Goal: Task Accomplishment & Management: Manage account settings

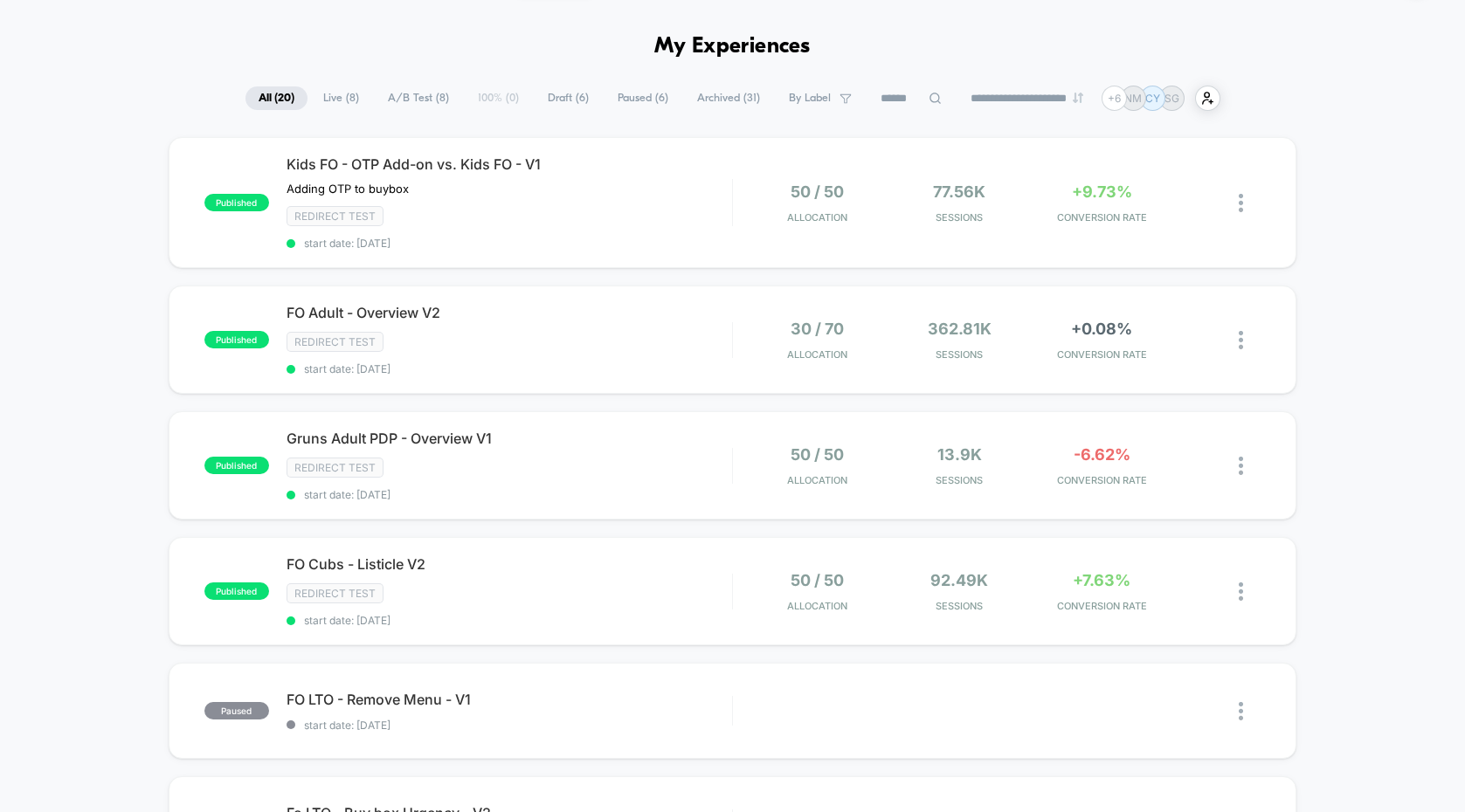
scroll to position [54, 0]
click at [681, 465] on div "Redirect Test" at bounding box center [509, 467] width 446 height 20
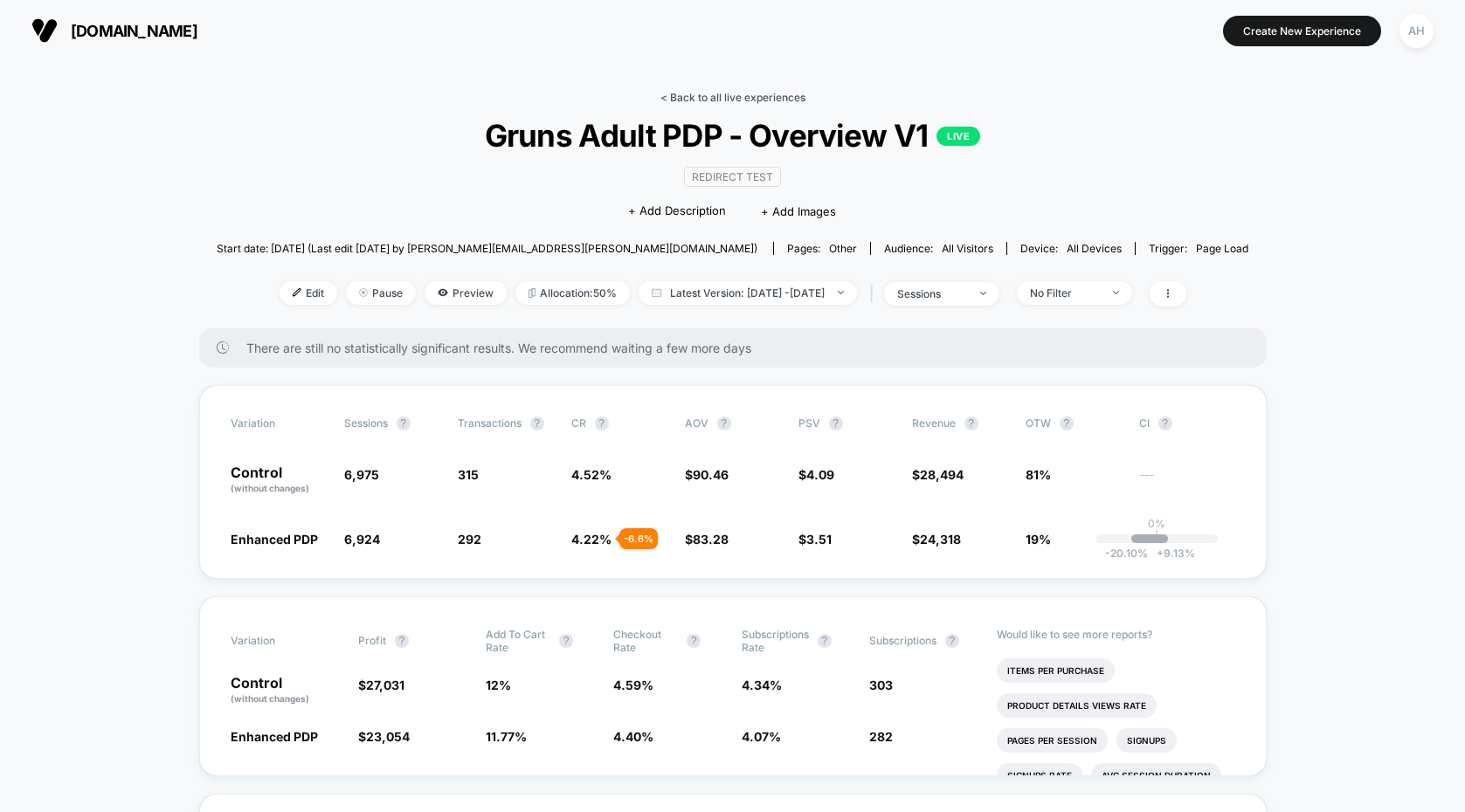
click at [733, 98] on link "< Back to all live experiences" at bounding box center [732, 97] width 145 height 13
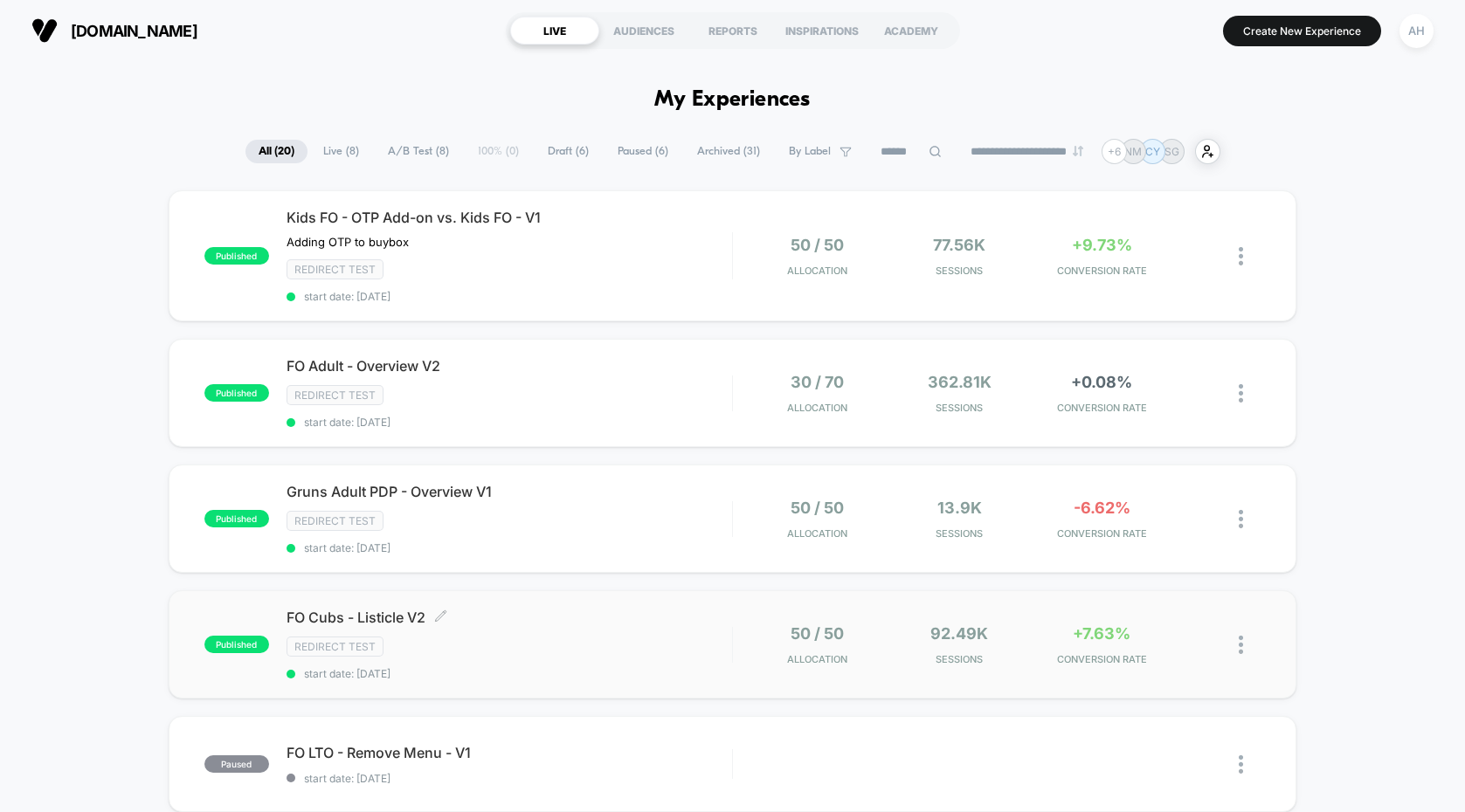
click at [644, 628] on div "FO Cubs - Listicle V2 Click to edit experience details Click to edit experience…" at bounding box center [509, 645] width 446 height 71
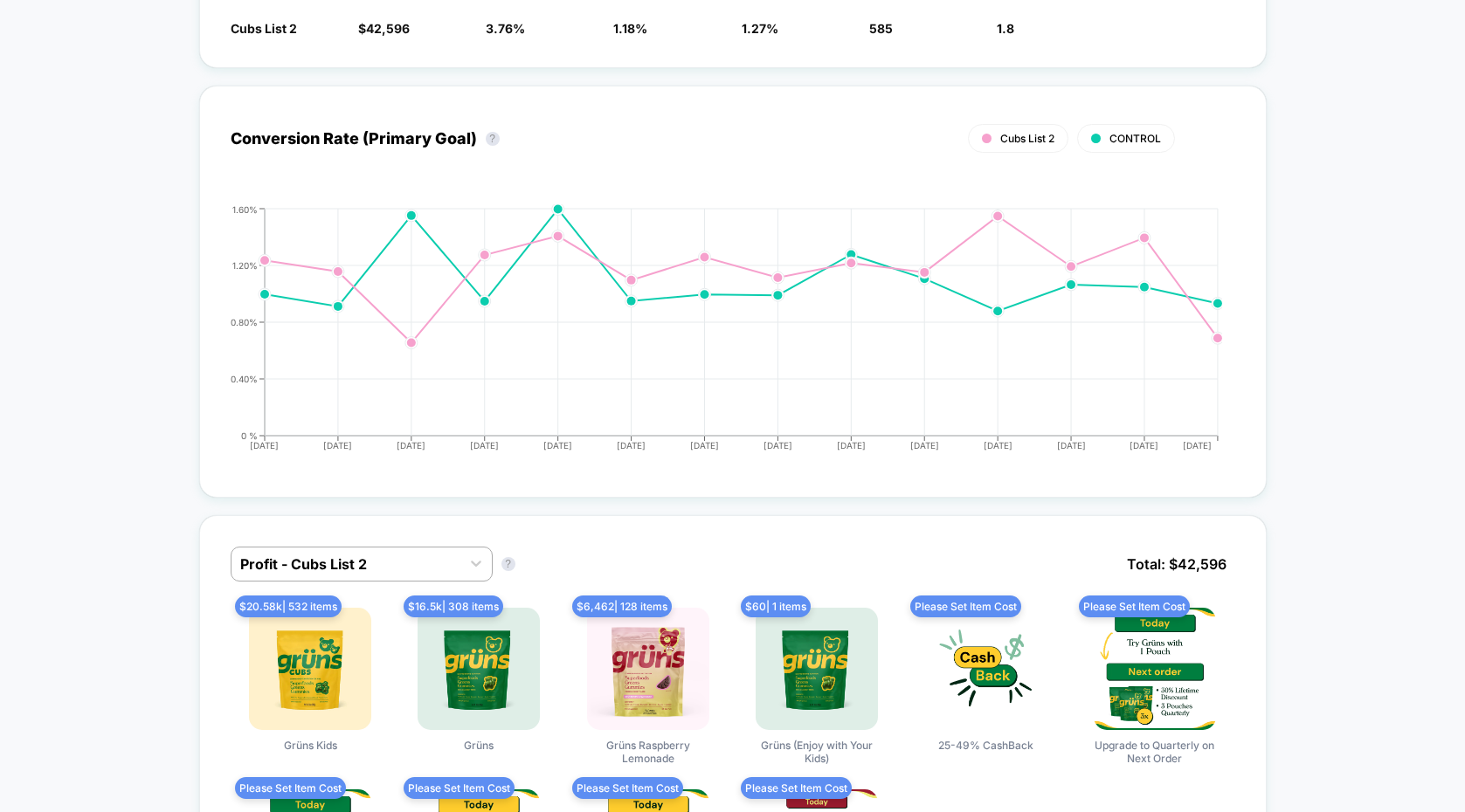
scroll to position [468, 0]
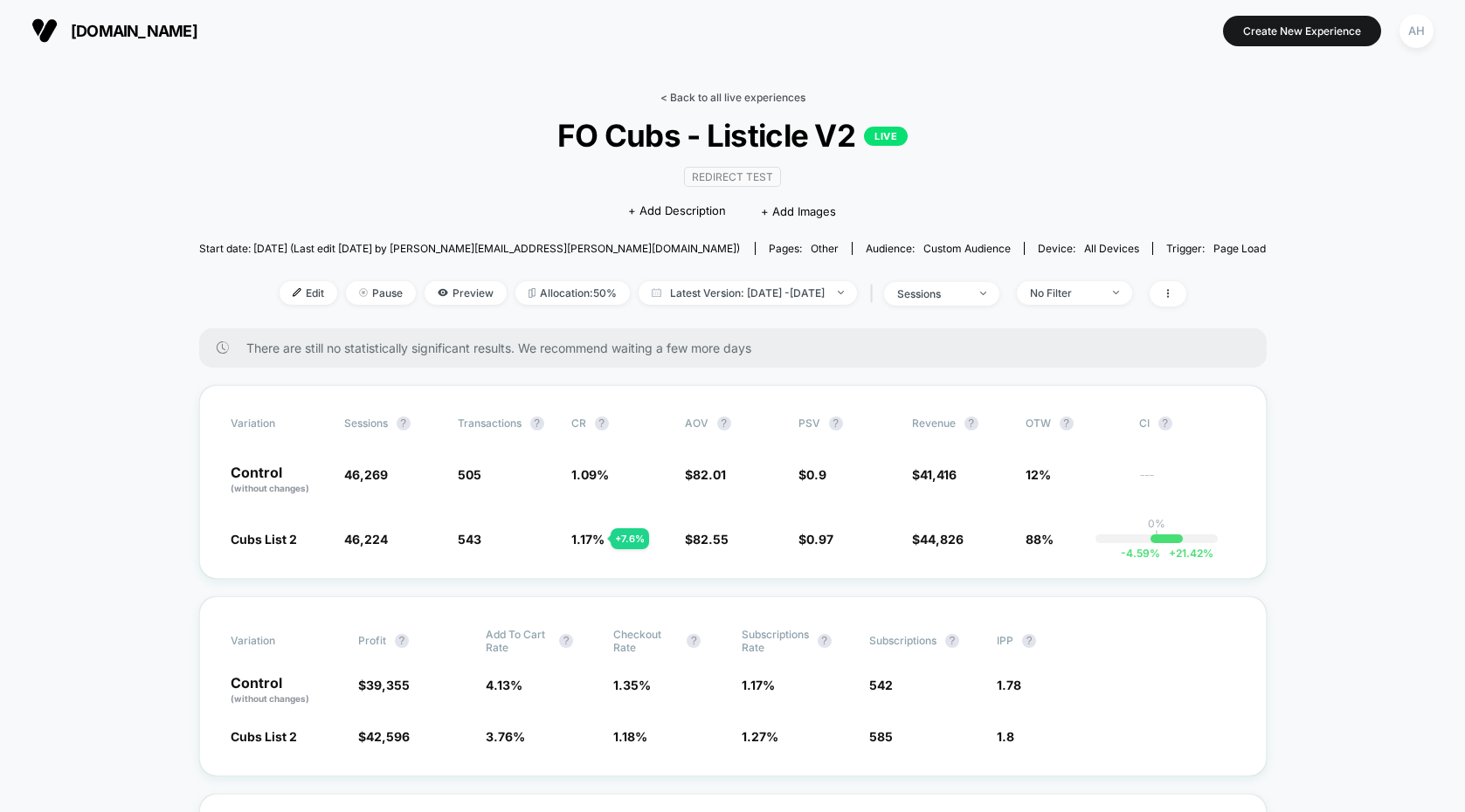
click at [744, 94] on link "< Back to all live experiences" at bounding box center [732, 97] width 145 height 13
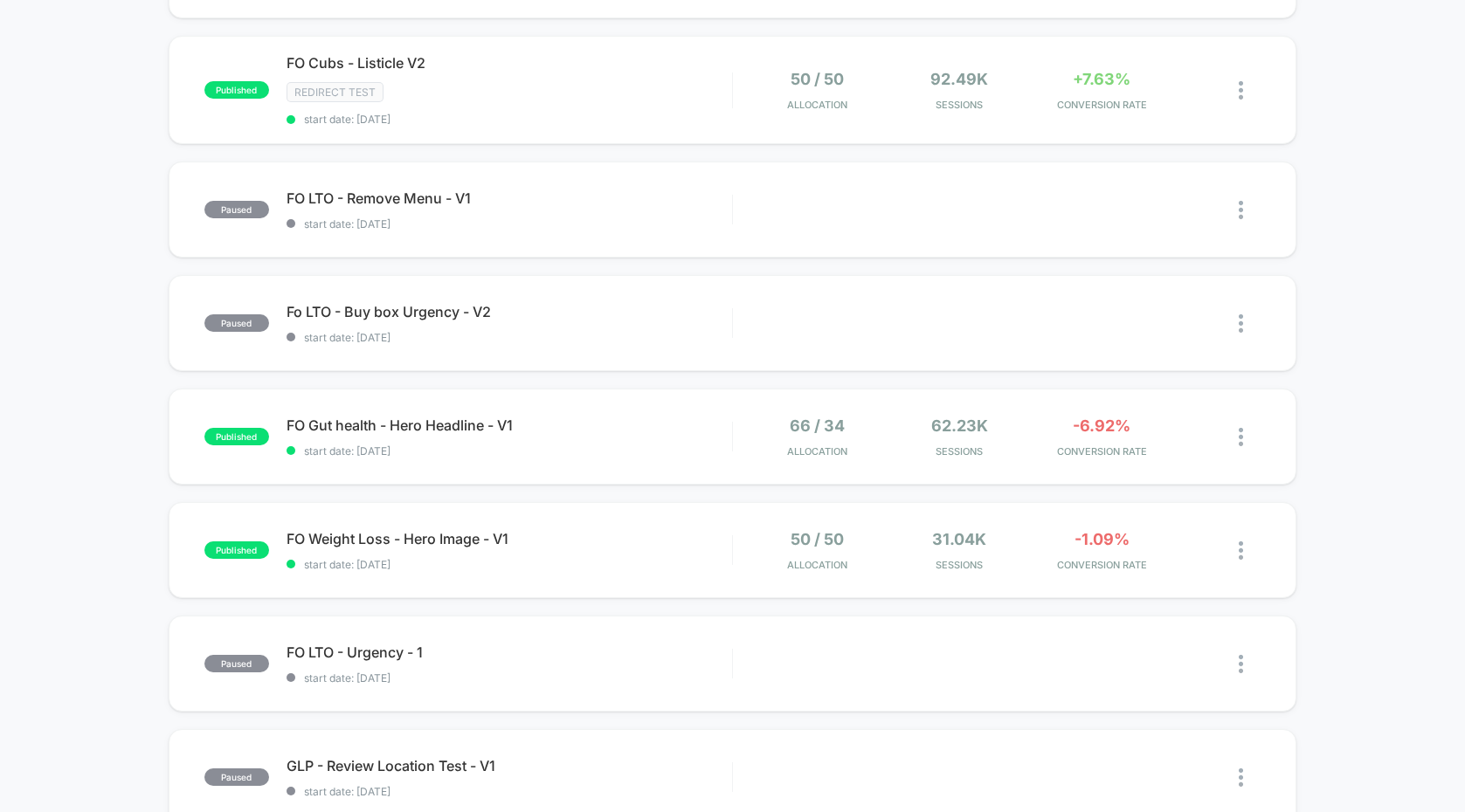
scroll to position [518, 0]
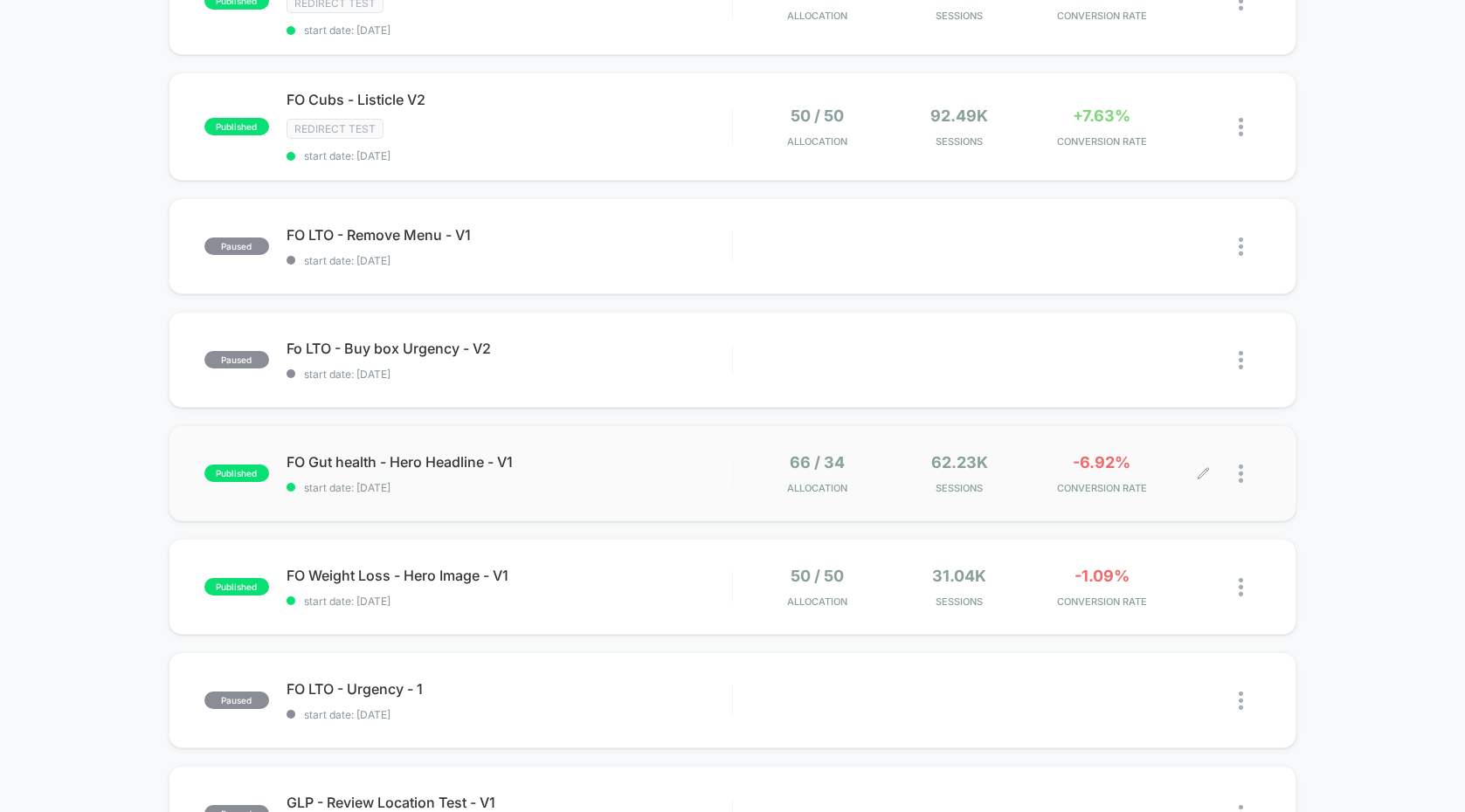
click at [1245, 467] on div at bounding box center [1249, 473] width 22 height 41
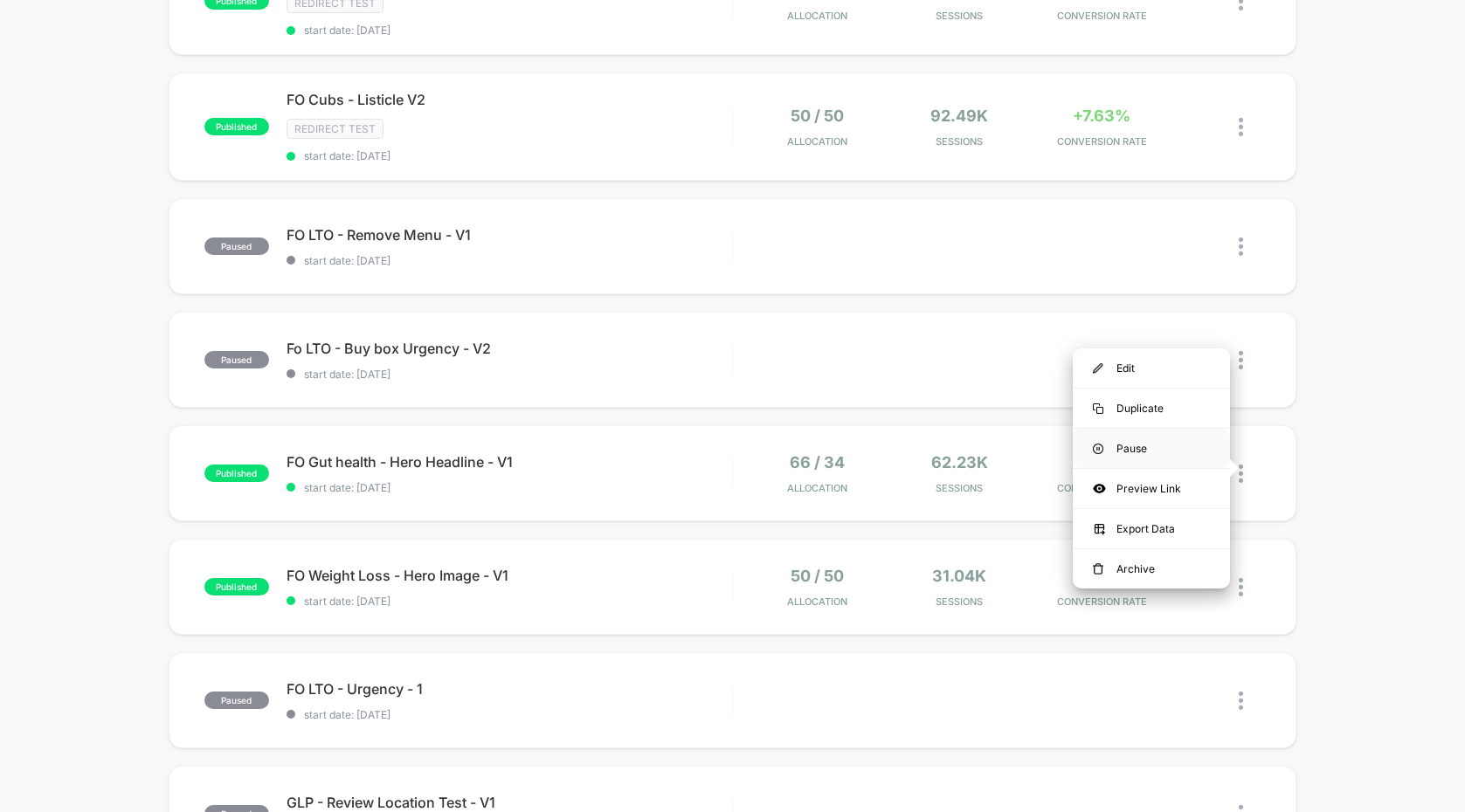
click at [1182, 443] on div "Pause" at bounding box center [1151, 448] width 157 height 39
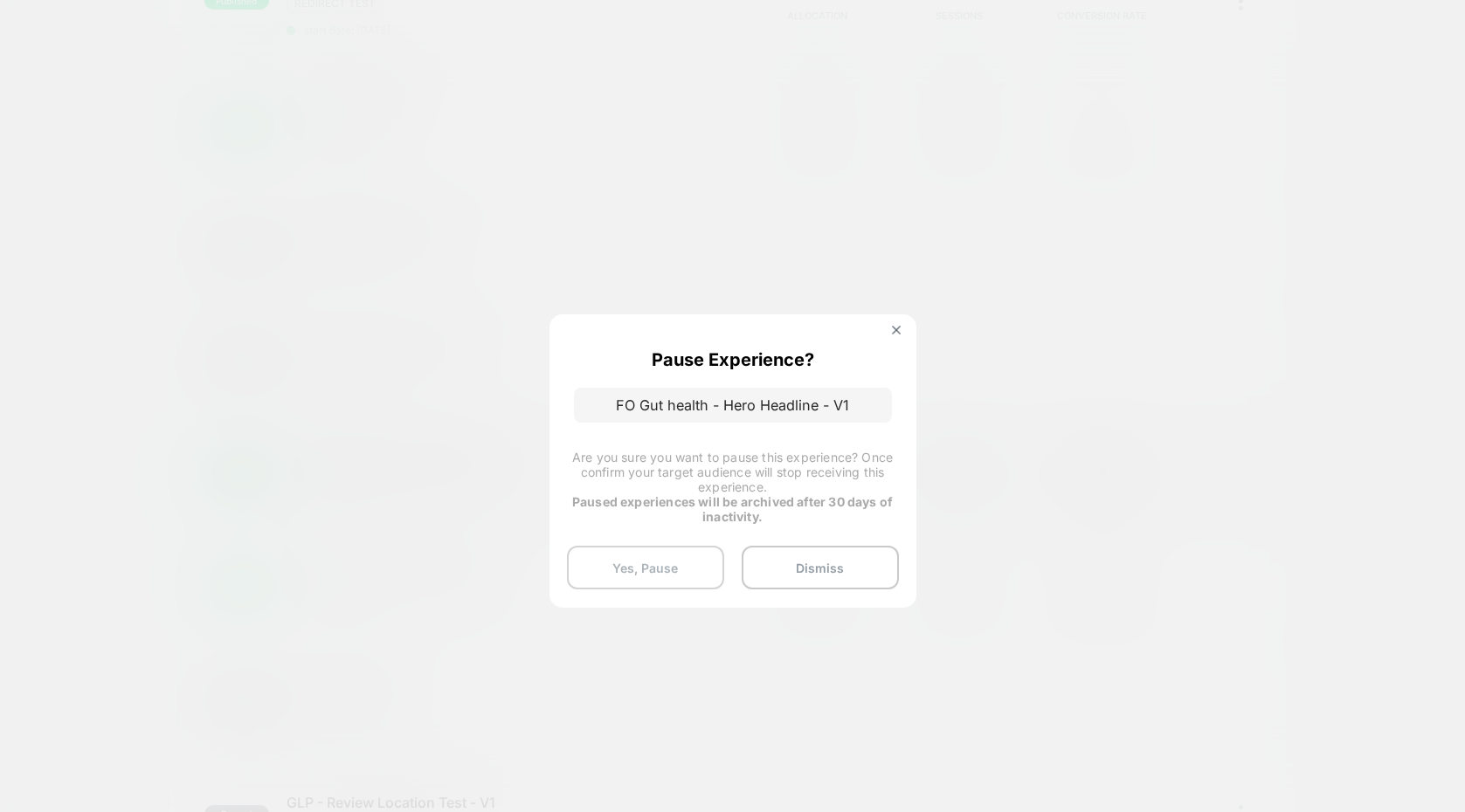
click at [656, 555] on button "Yes, Pause" at bounding box center [645, 567] width 157 height 43
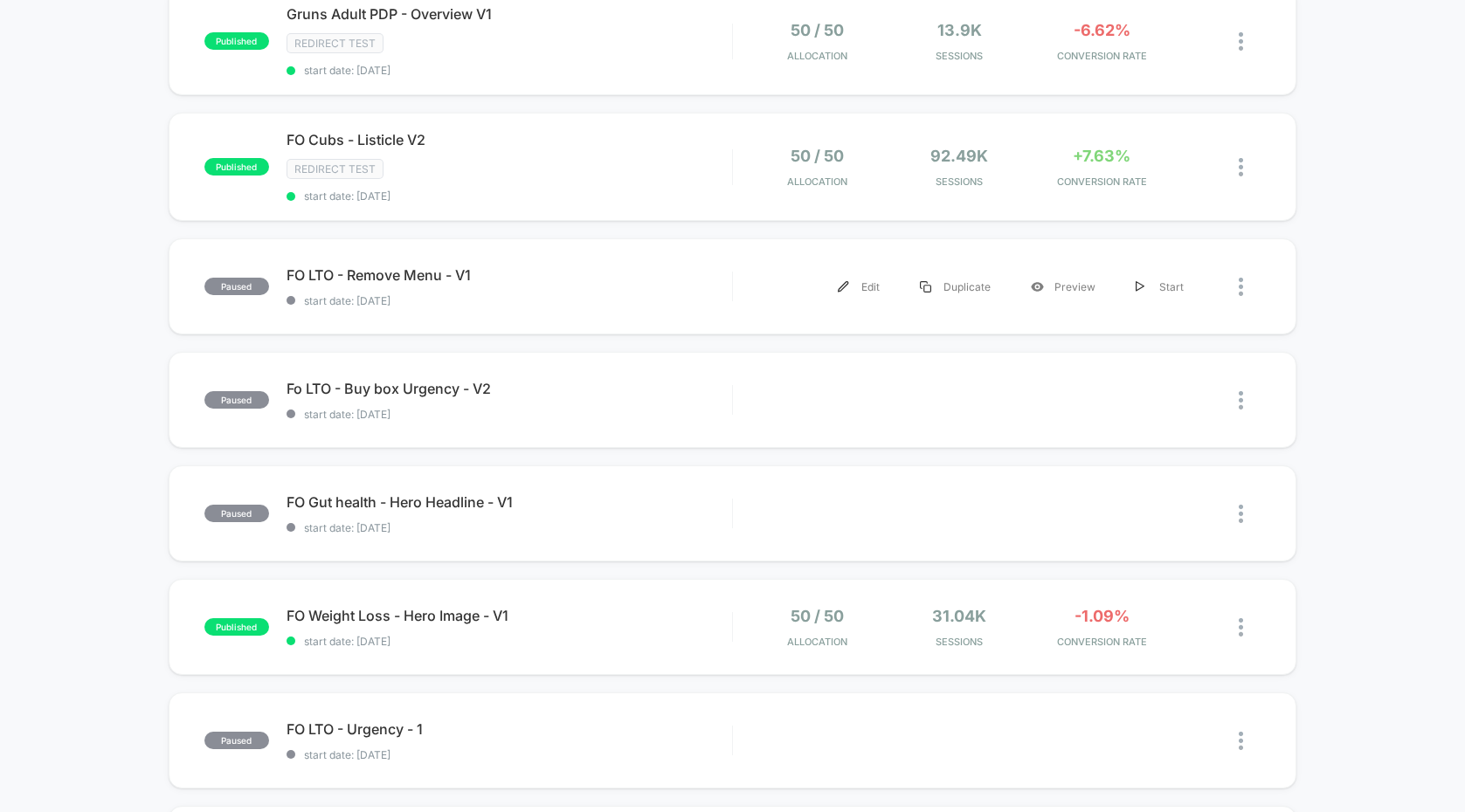
scroll to position [480, 0]
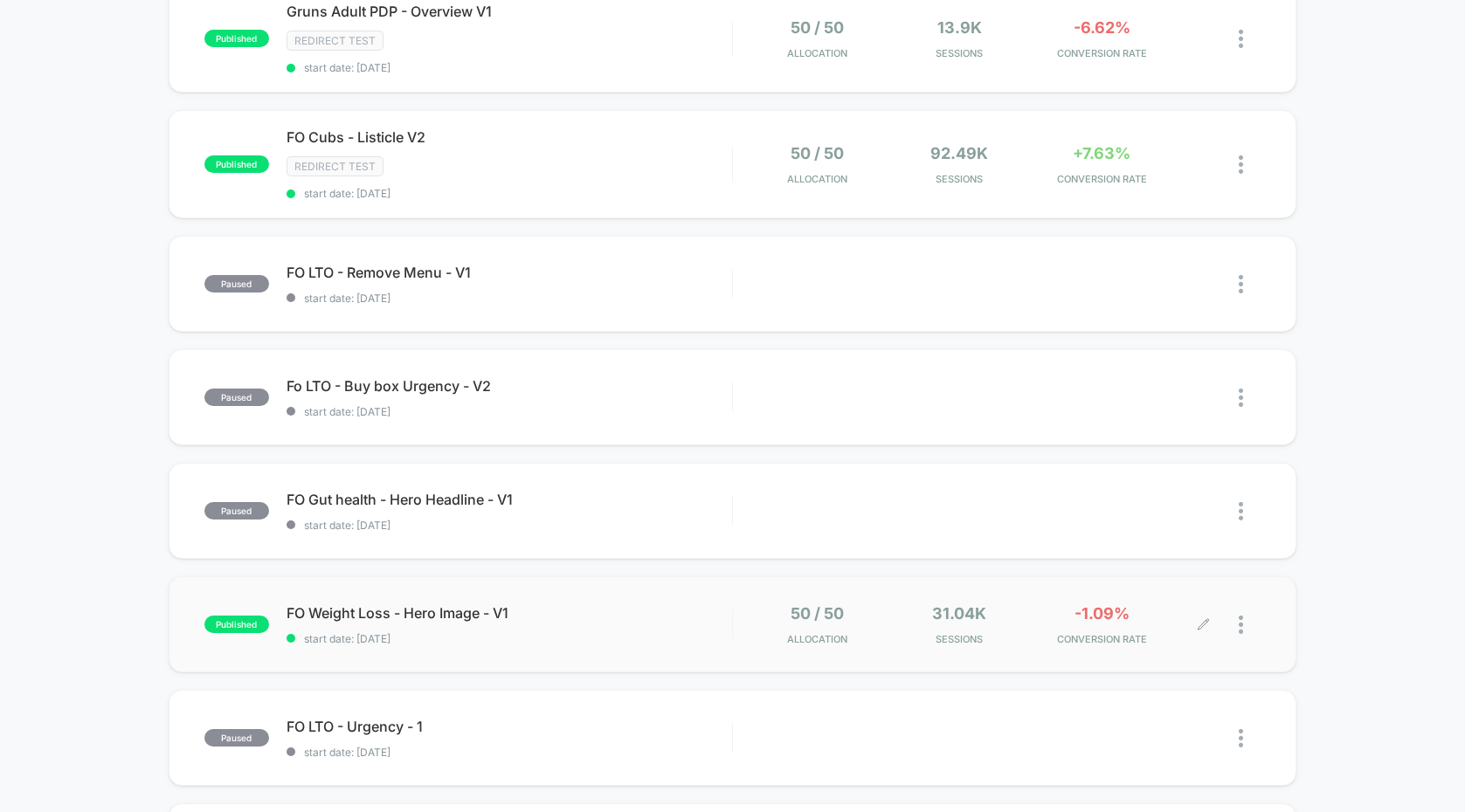
click at [1243, 620] on img at bounding box center [1241, 624] width 5 height 18
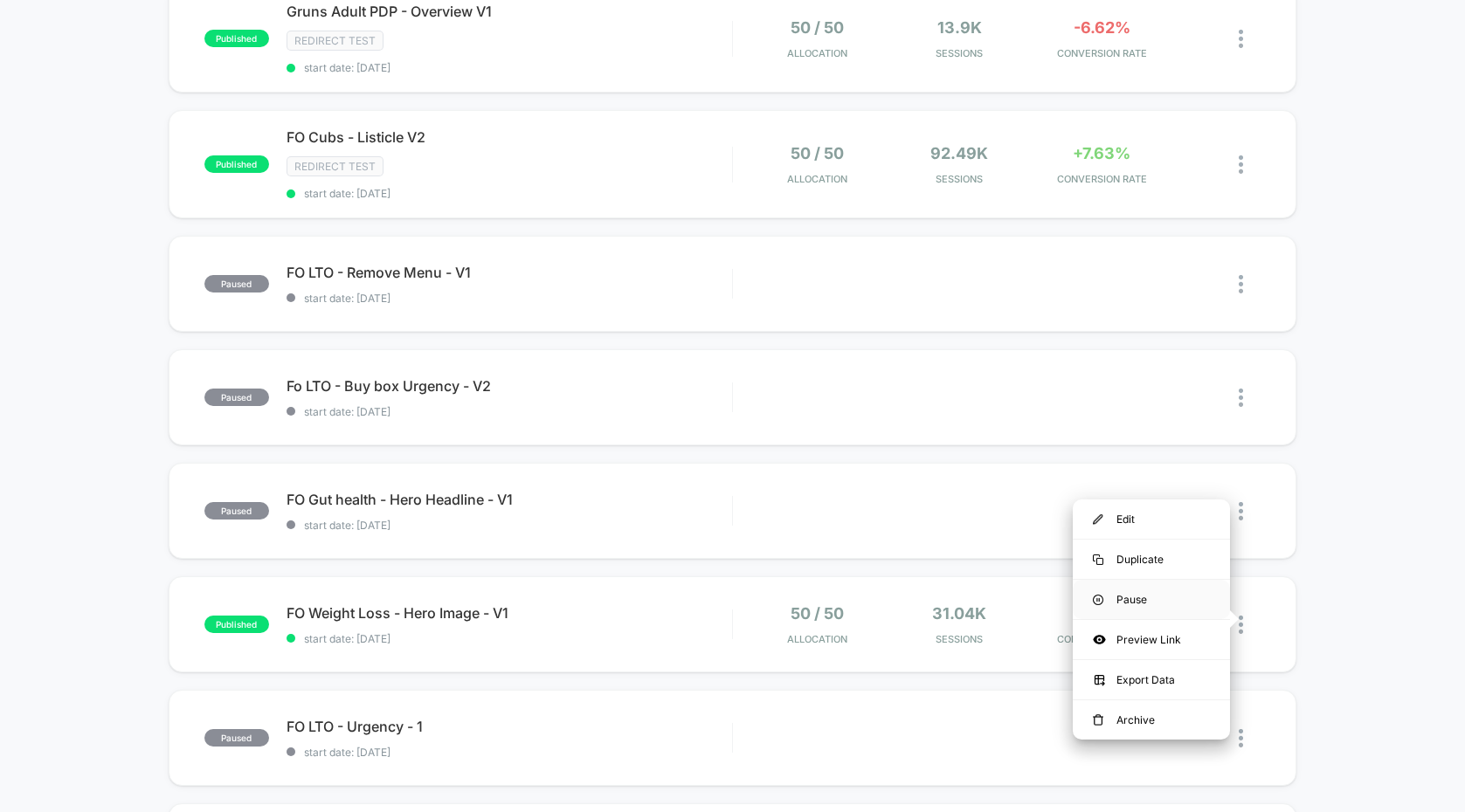
click at [1159, 596] on div "Pause" at bounding box center [1151, 599] width 157 height 39
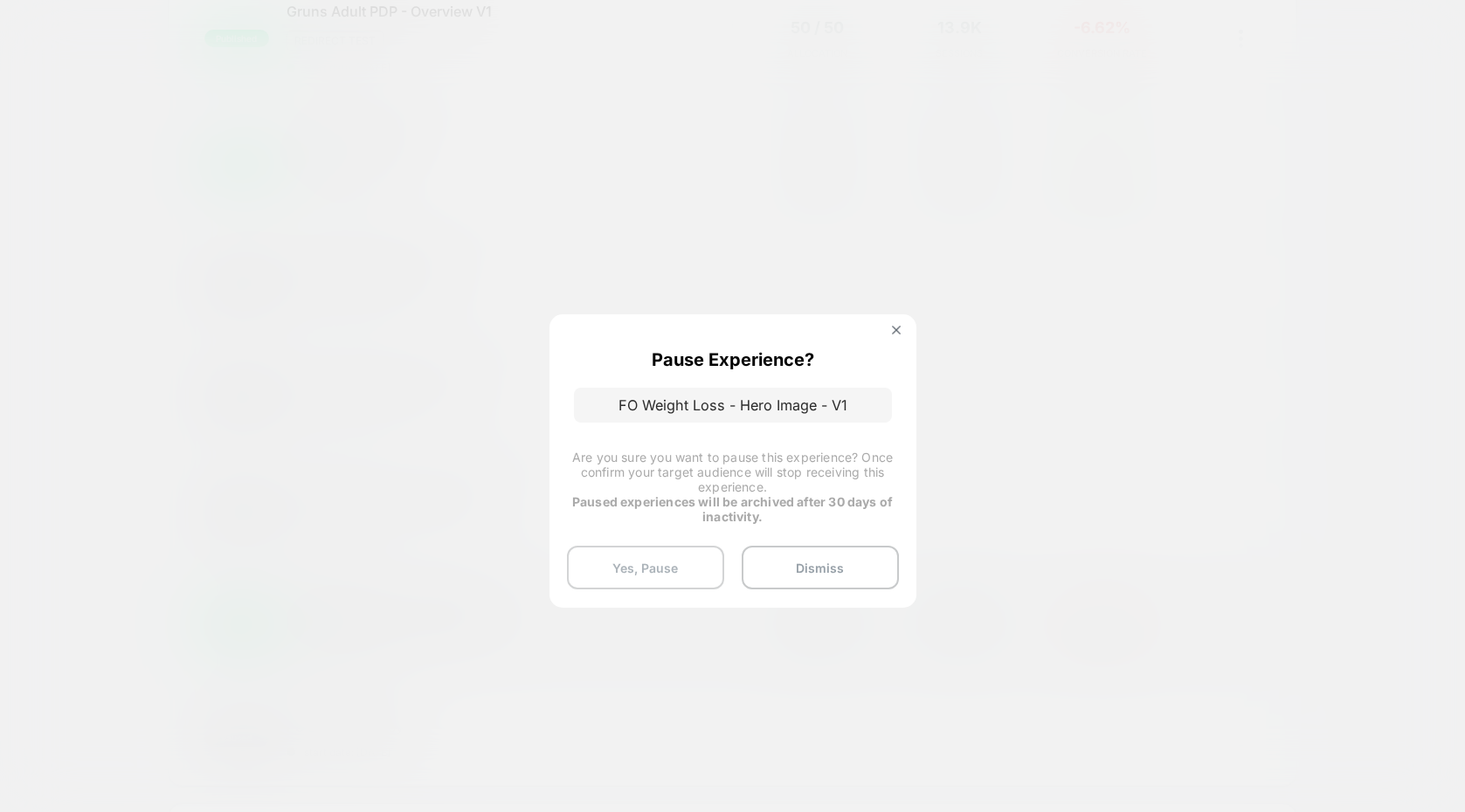
click at [638, 570] on button "Yes, Pause" at bounding box center [645, 567] width 157 height 43
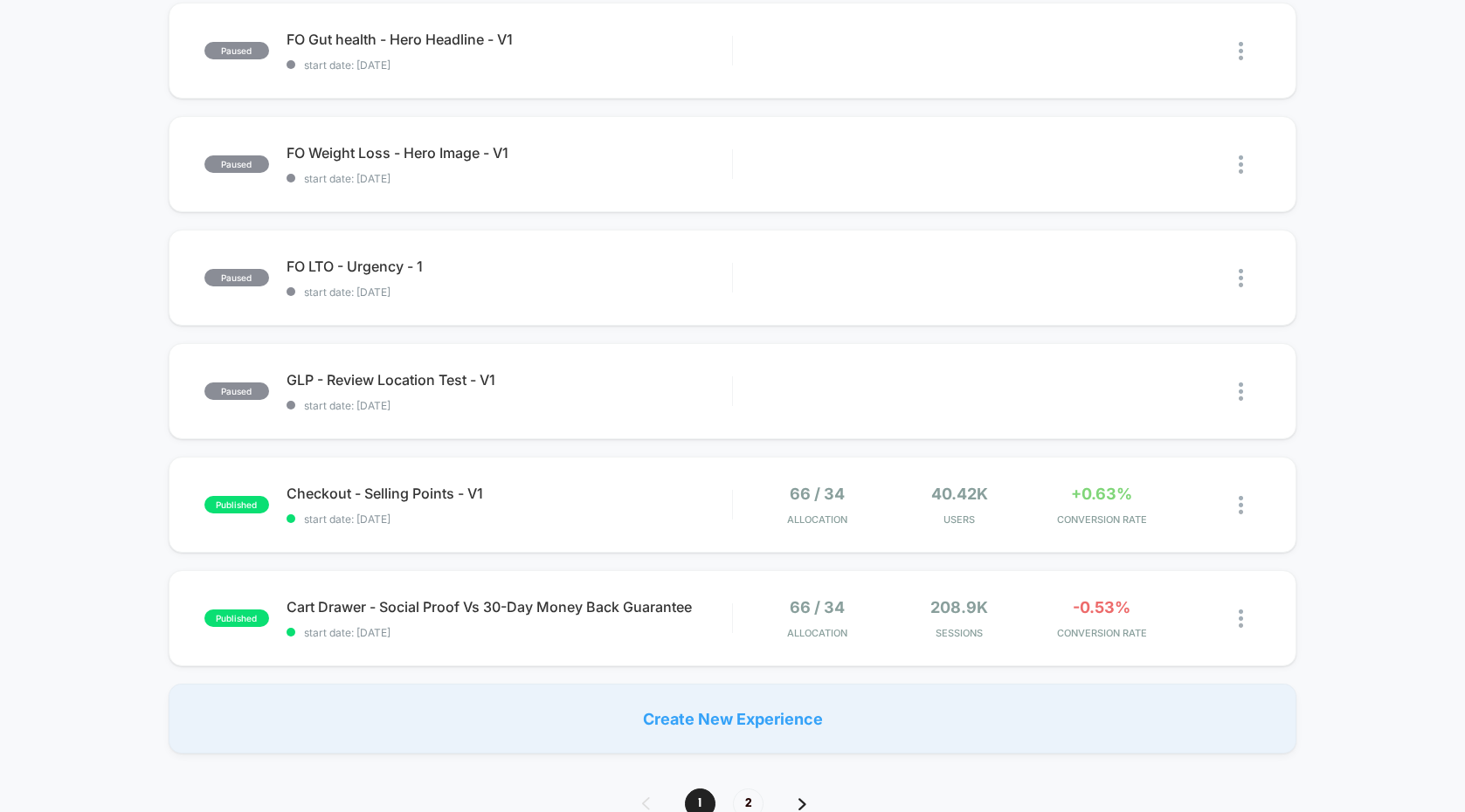
scroll to position [943, 0]
click at [612, 627] on span "start date: [DATE]" at bounding box center [509, 630] width 446 height 13
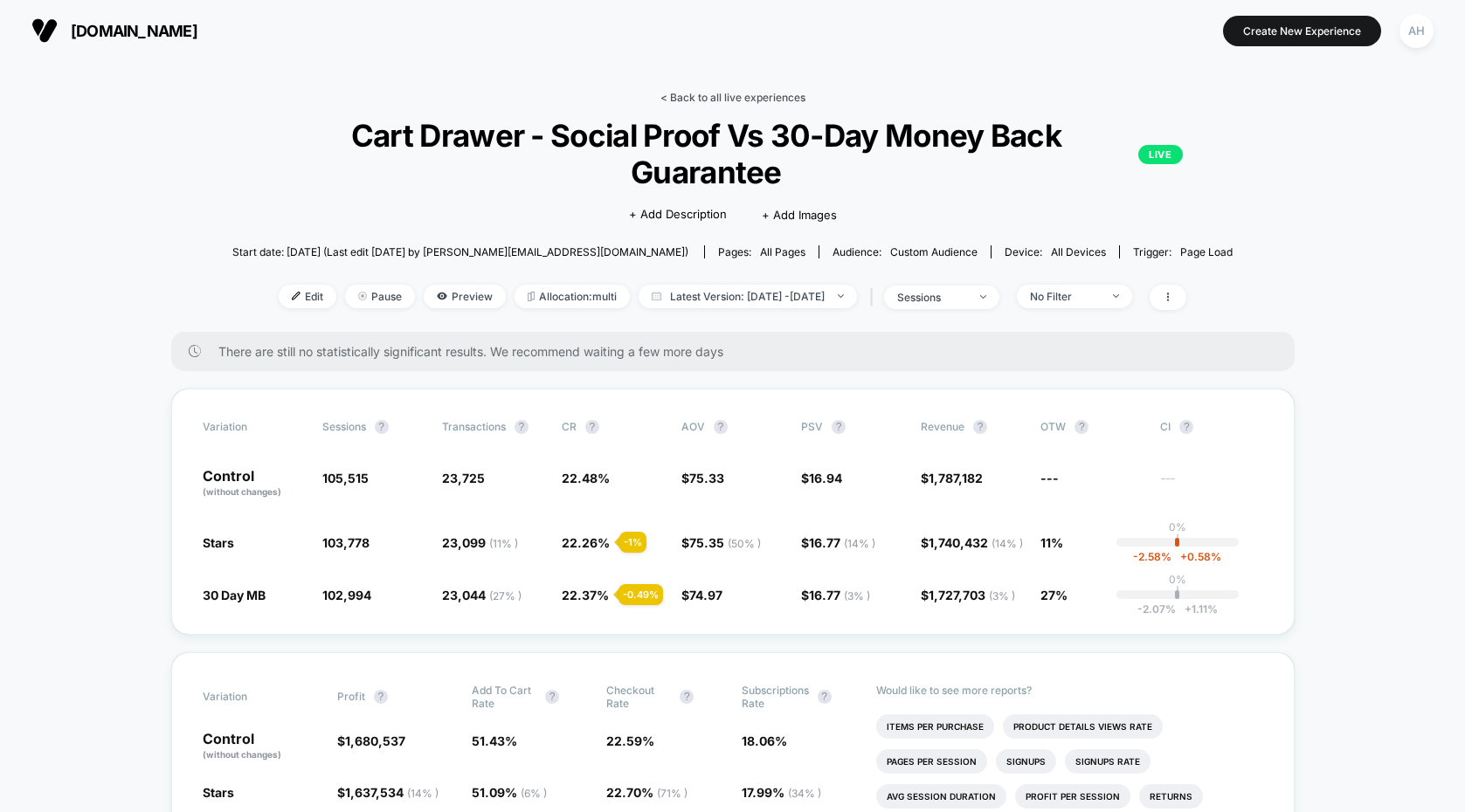
click at [727, 101] on link "< Back to all live experiences" at bounding box center [732, 97] width 145 height 13
